Goal: Navigation & Orientation: Understand site structure

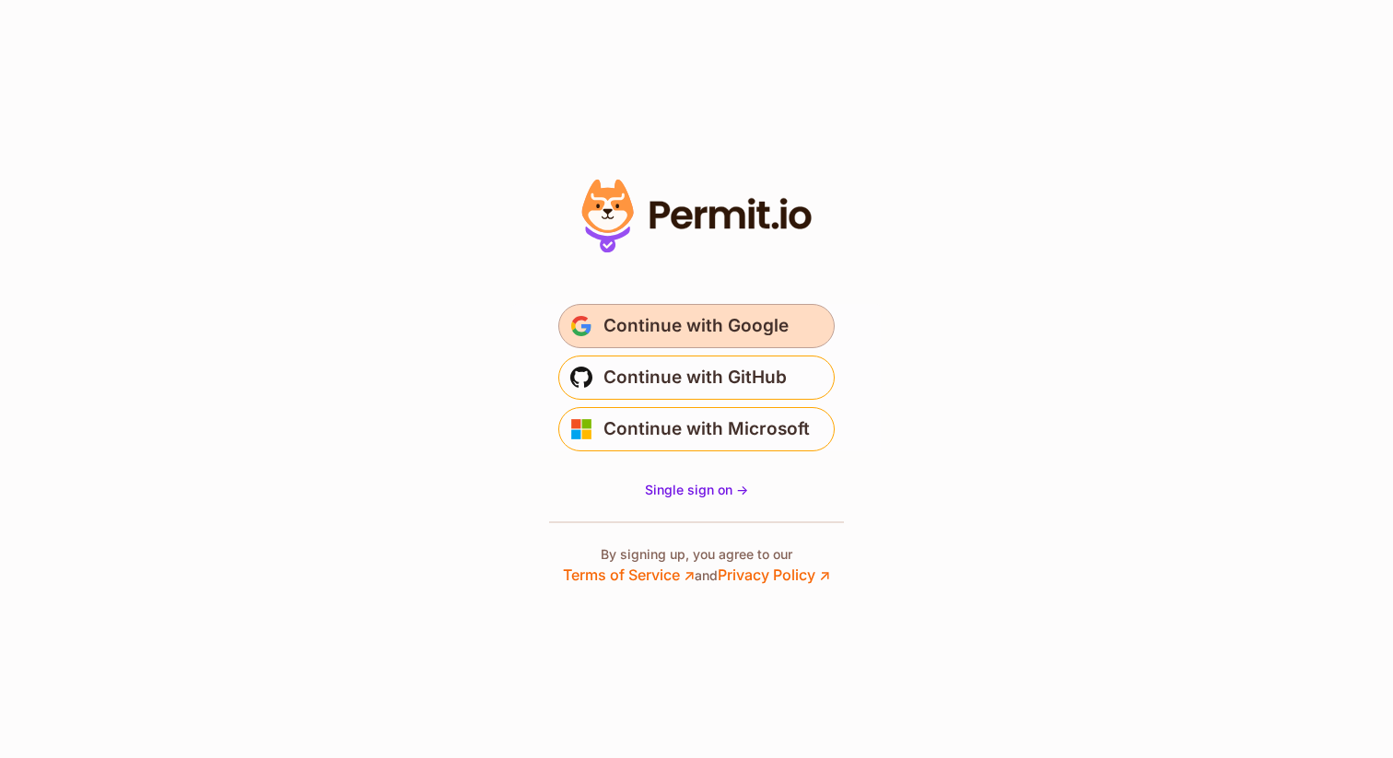
click at [636, 332] on span "Continue with Google" at bounding box center [696, 325] width 185 height 29
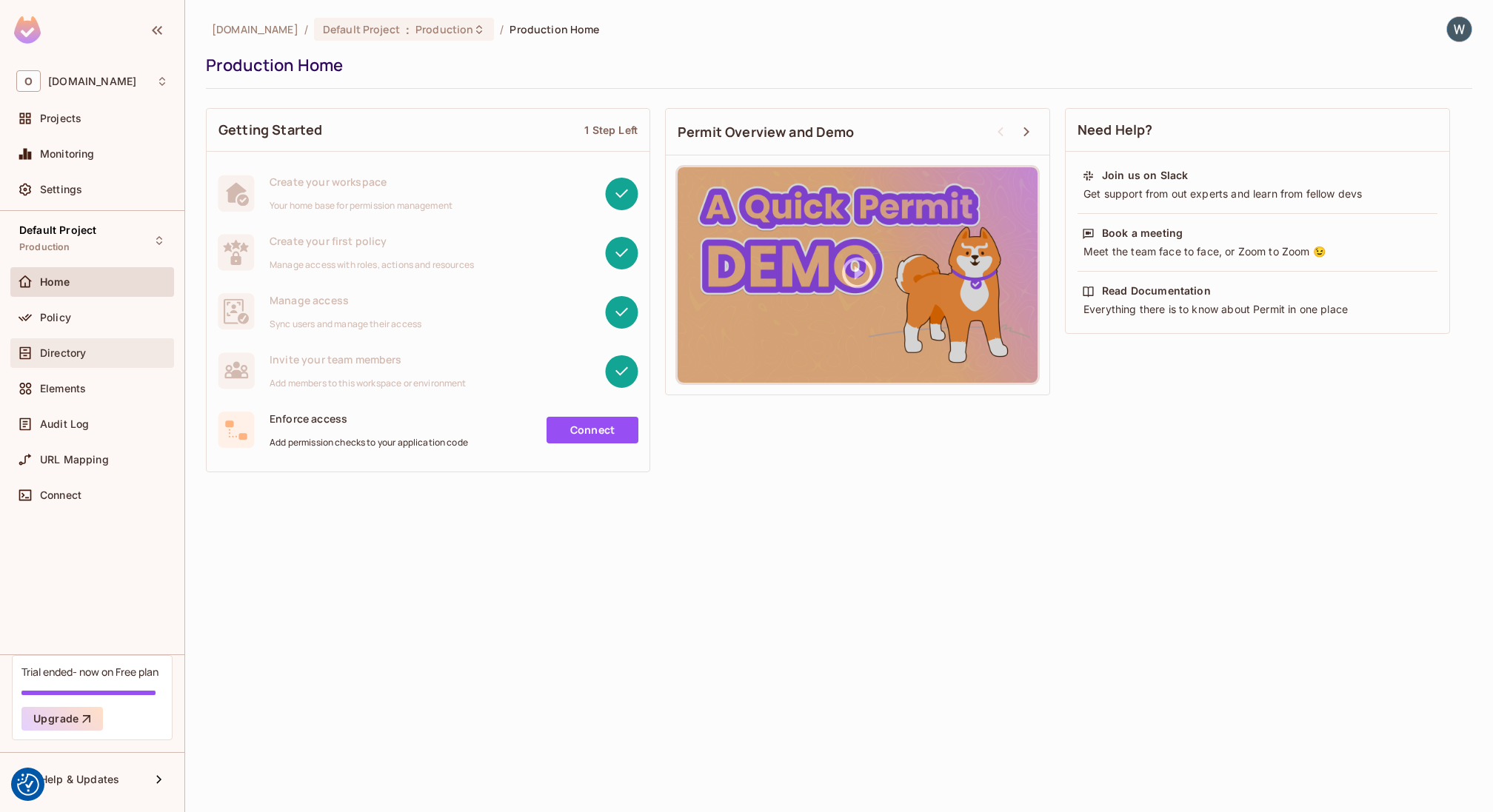
click at [59, 353] on span "Directory" at bounding box center [63, 353] width 46 height 12
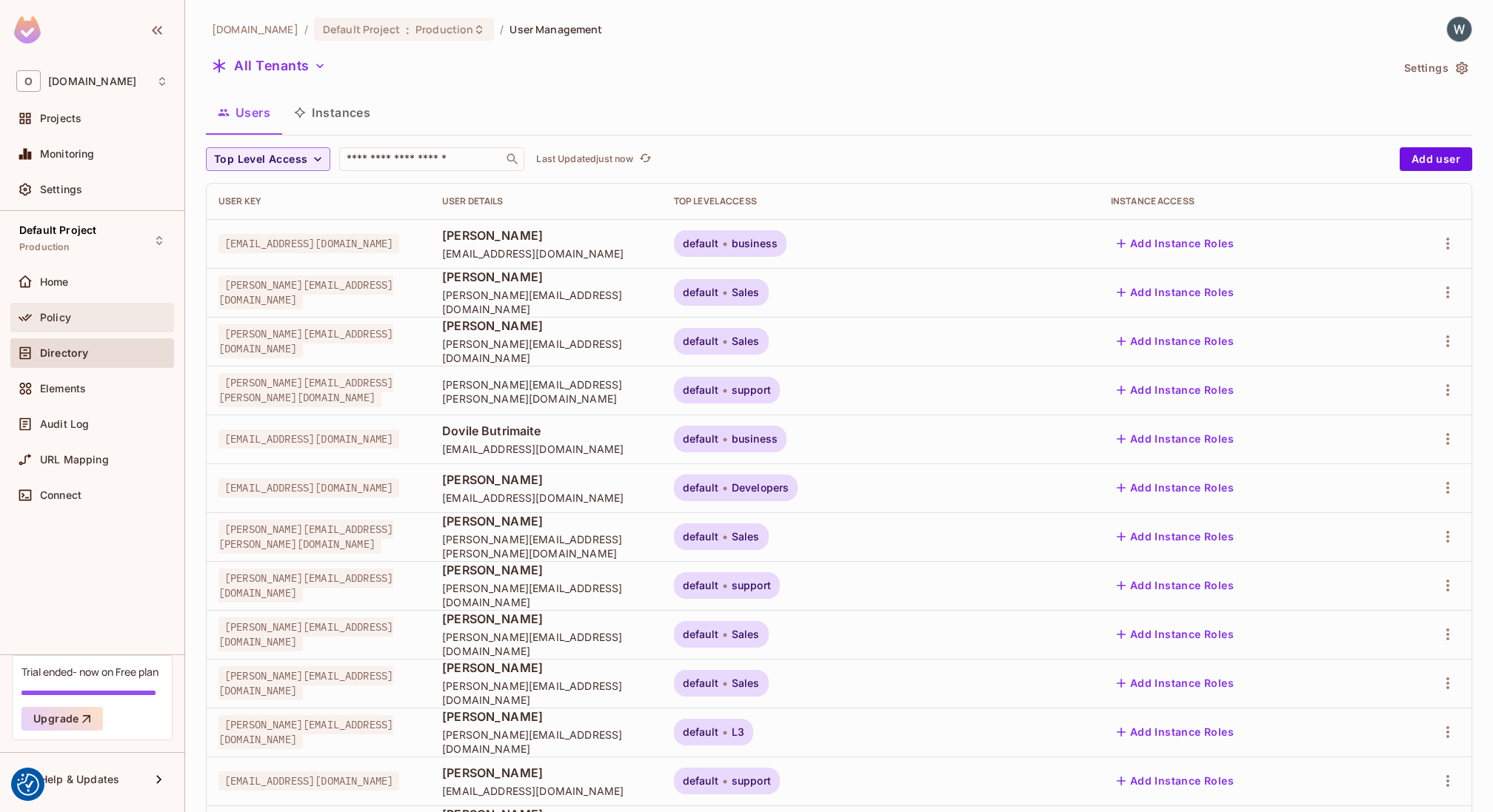
click at [93, 316] on div "Policy" at bounding box center [104, 317] width 128 height 12
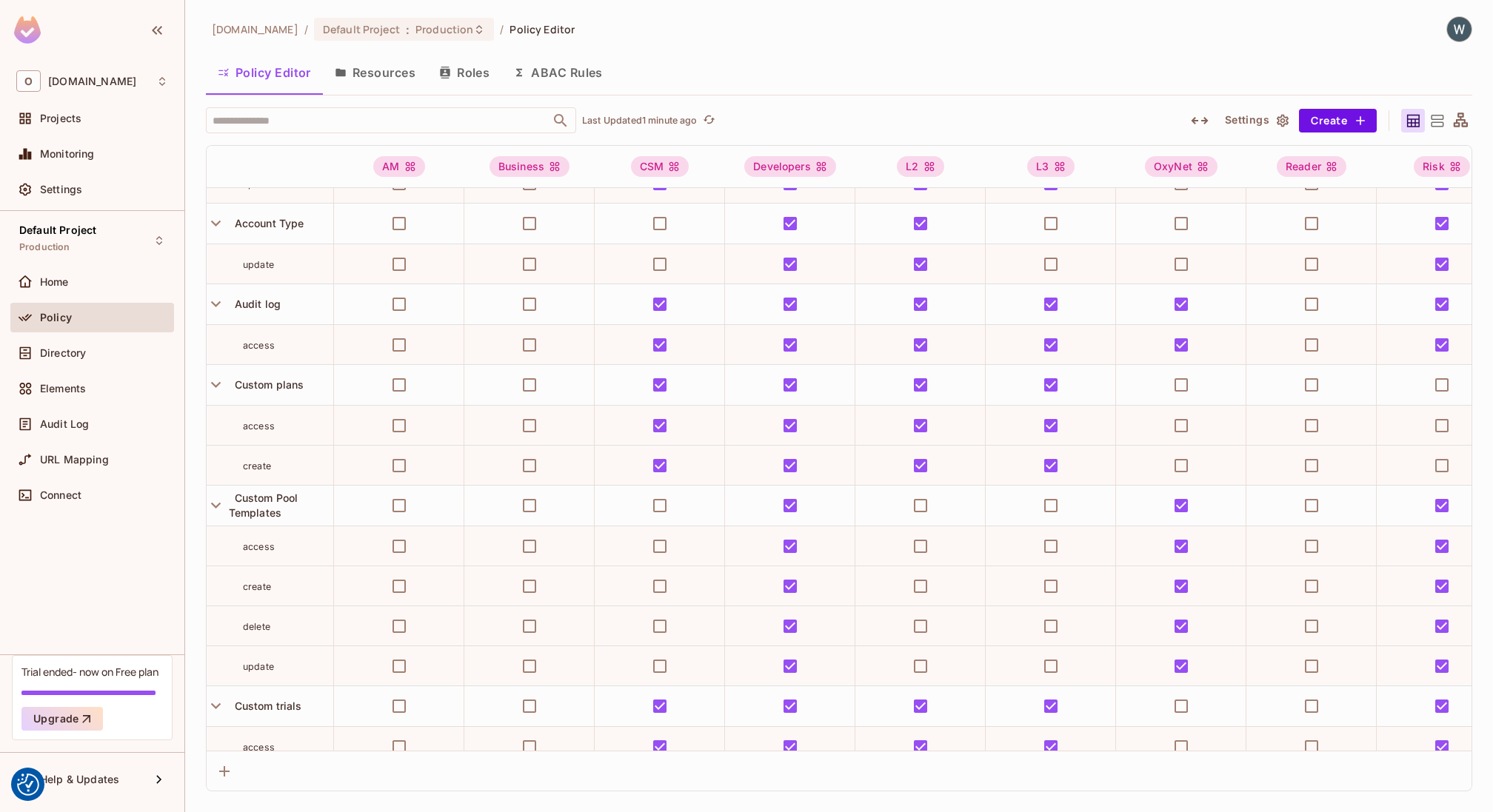
scroll to position [0, 4]
